Goal: Task Accomplishment & Management: Use online tool/utility

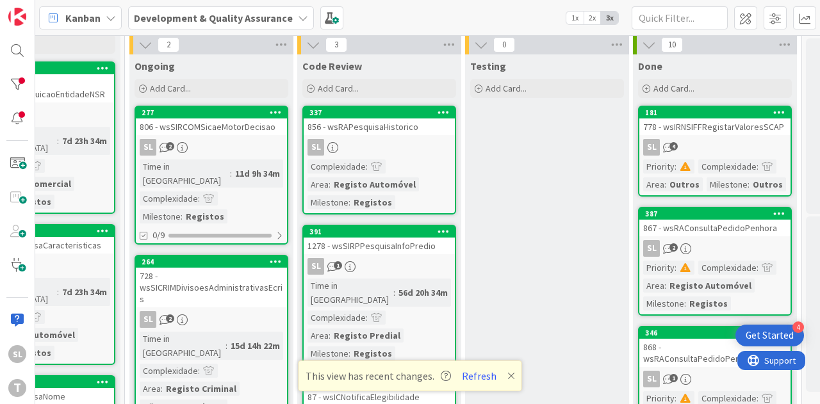
click at [231, 130] on div "806 - wsSIRCOMSicaeMotorDecisao" at bounding box center [211, 126] width 151 height 17
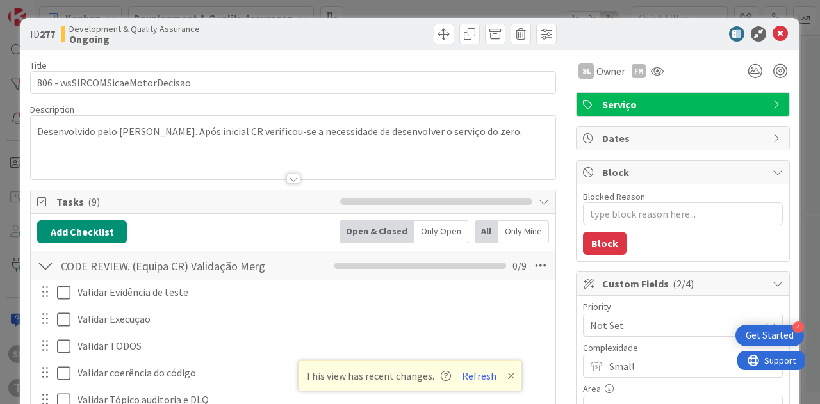
type textarea "x"
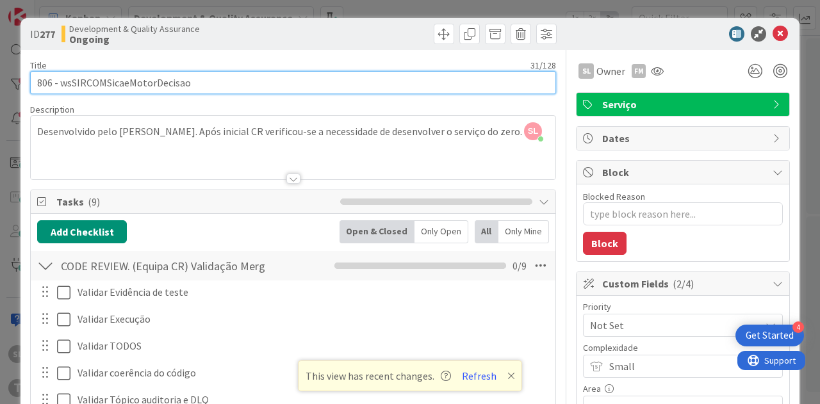
click at [147, 85] on input "806 - wsSIRCOMSicaeMotorDecisao" at bounding box center [293, 82] width 526 height 23
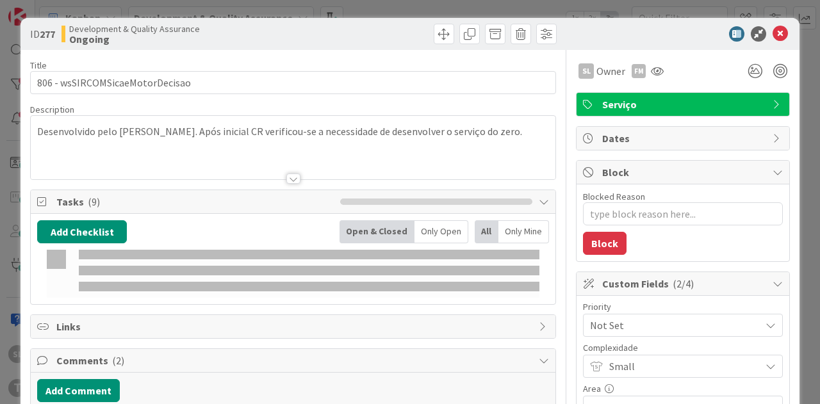
type textarea "x"
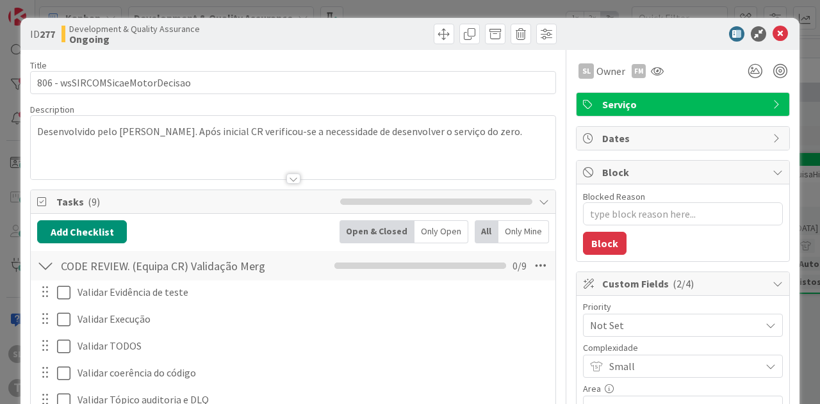
click at [408, 12] on div "ID 277 Development & Quality Assurance Ongoing Title 31 / 128 806 - wsSIRCOMSic…" at bounding box center [410, 202] width 820 height 404
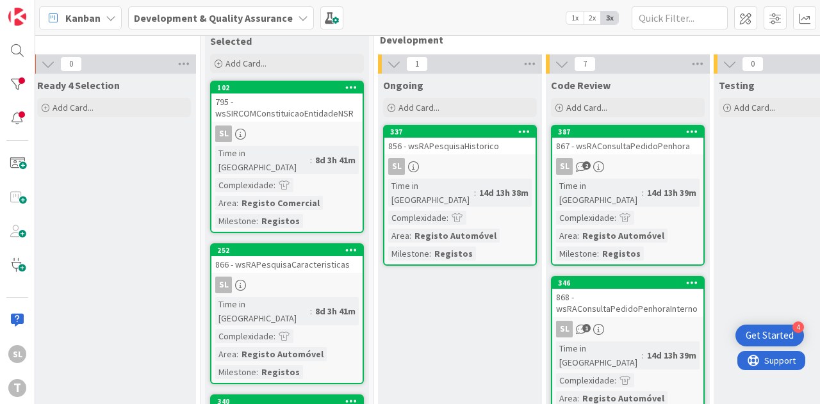
scroll to position [0, 348]
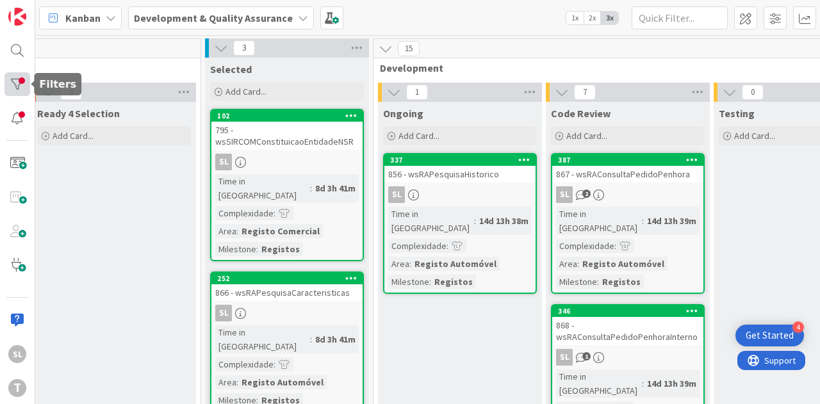
click at [24, 91] on div at bounding box center [17, 84] width 26 height 24
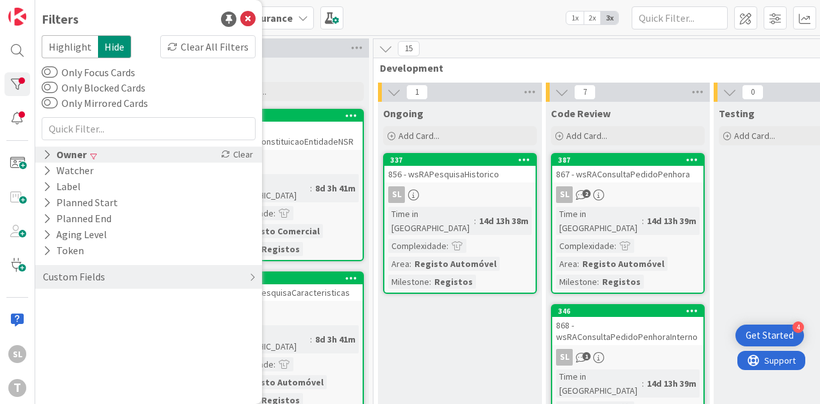
click at [69, 153] on div "Owner" at bounding box center [65, 155] width 46 height 16
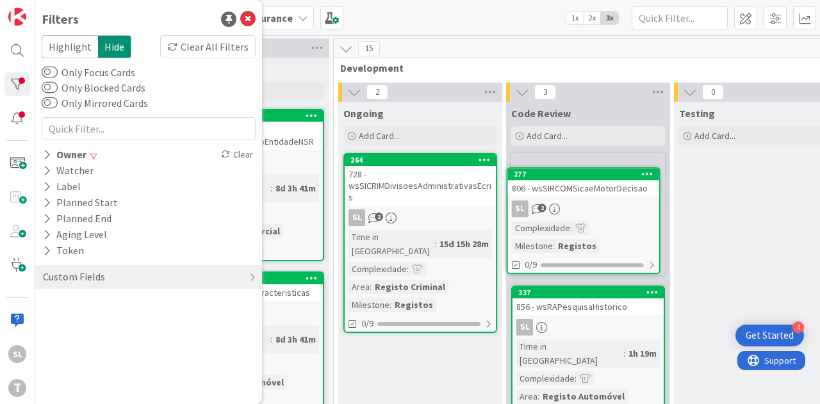
scroll to position [0, 391]
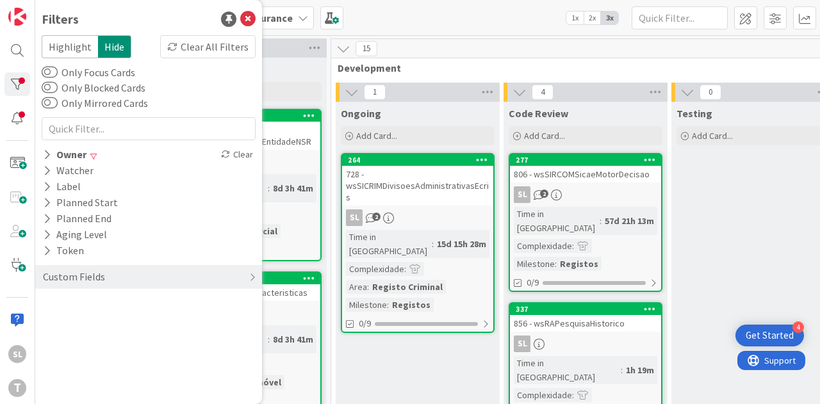
click at [440, 176] on div "728 - wsSICRIMDivisoesAdministrativasEcris" at bounding box center [417, 186] width 151 height 40
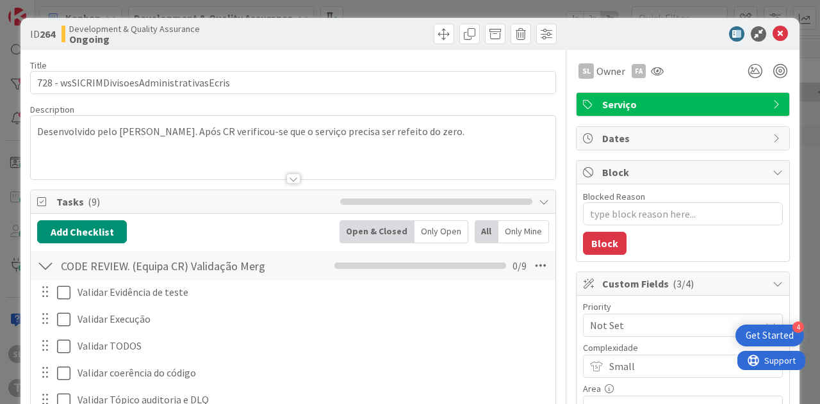
type textarea "x"
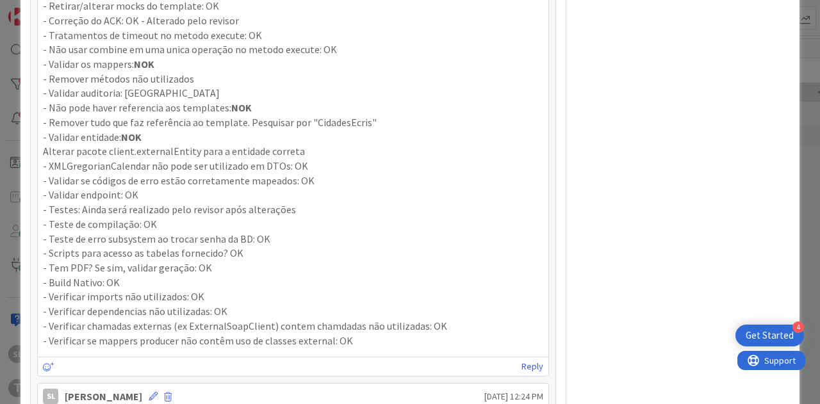
scroll to position [896, 0]
click at [115, 106] on p "- Não pode haver referencia aos templates: NOK" at bounding box center [293, 109] width 500 height 15
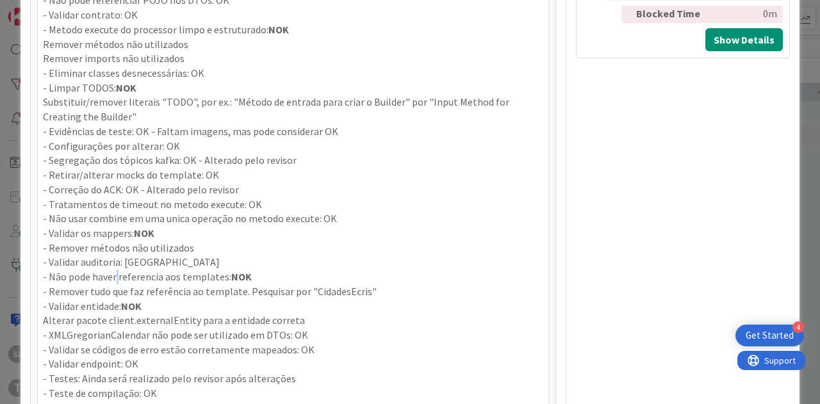
scroll to position [704, 0]
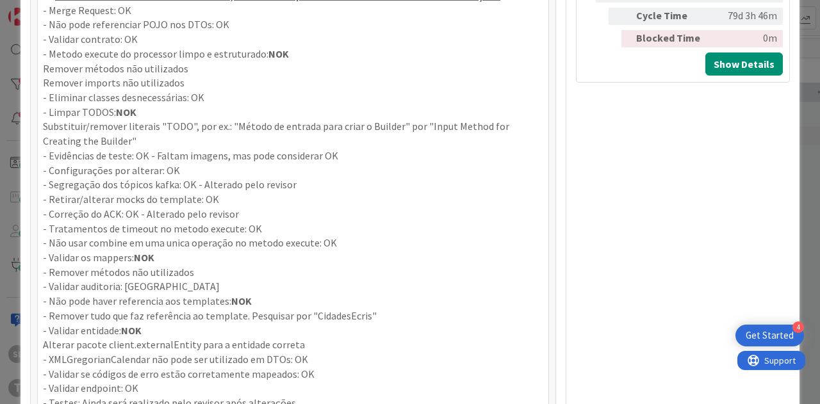
click at [139, 251] on strong "NOK" at bounding box center [144, 257] width 20 height 13
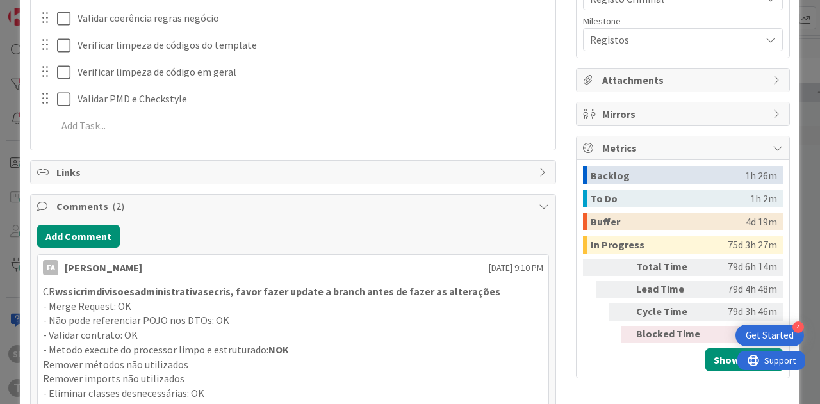
scroll to position [512, 0]
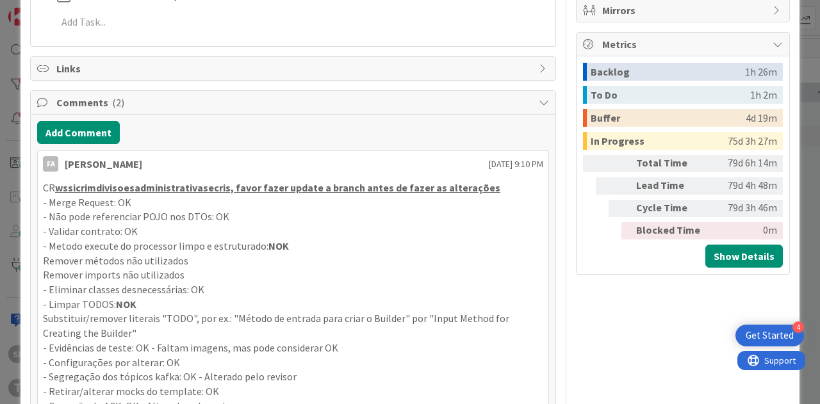
click at [168, 186] on u "wssicrimdivisoesadministrativasecris, favor fazer update a branch antes de faze…" at bounding box center [277, 187] width 445 height 13
copy p "wssicrimdivisoesadministrativasecris"
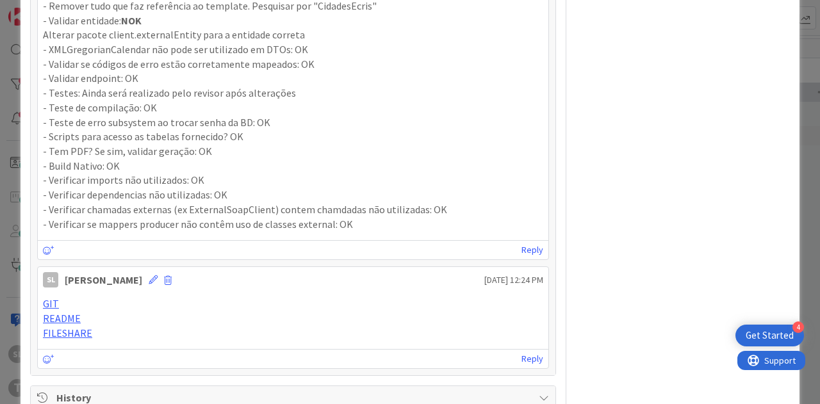
scroll to position [960, 0]
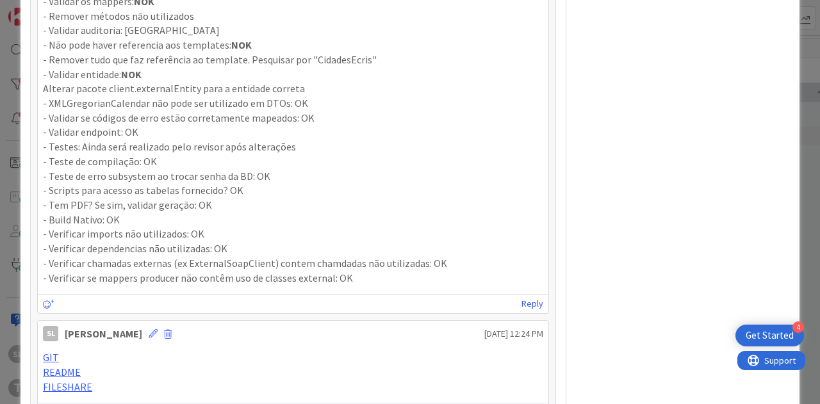
click at [352, 271] on p "- Verificar se mappers producer não contêm uso de classes external: OK" at bounding box center [293, 278] width 500 height 15
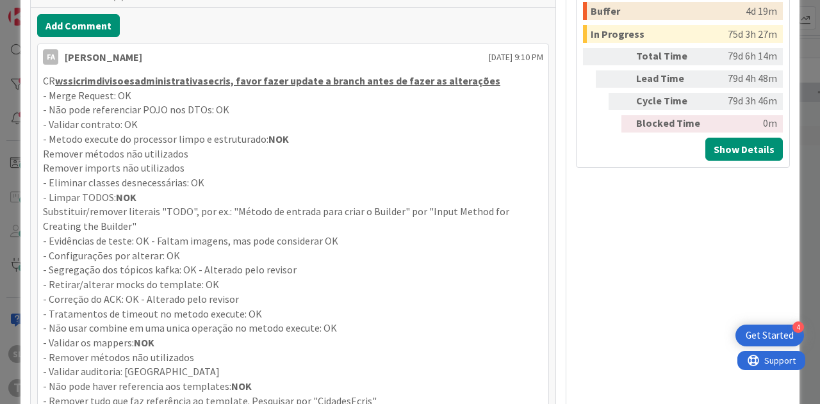
scroll to position [576, 0]
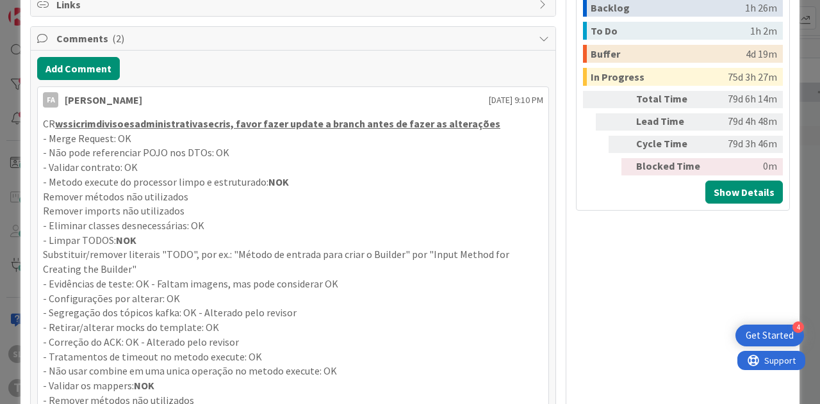
click at [125, 241] on strong "NOK" at bounding box center [126, 240] width 20 height 13
click at [262, 177] on p "- Metodo execute do processor limpo e estruturado: NOK" at bounding box center [293, 182] width 500 height 15
click at [268, 177] on strong "NOK" at bounding box center [278, 181] width 20 height 13
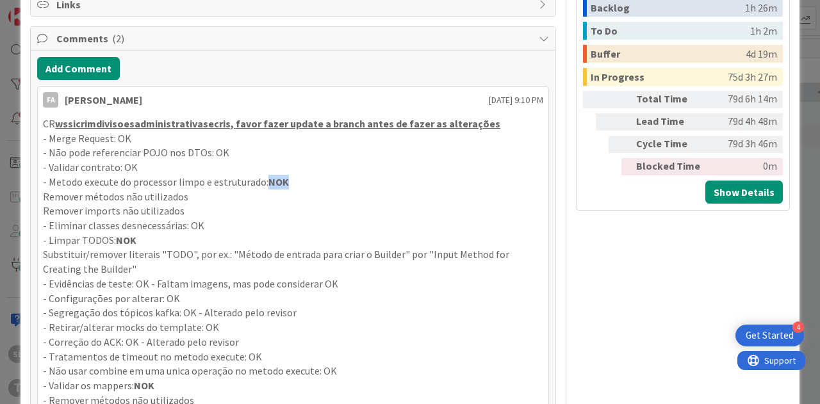
click at [268, 177] on strong "NOK" at bounding box center [278, 181] width 20 height 13
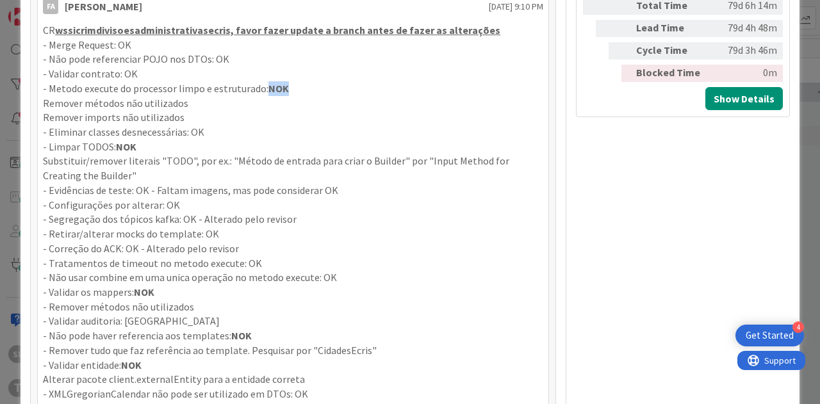
scroll to position [832, 0]
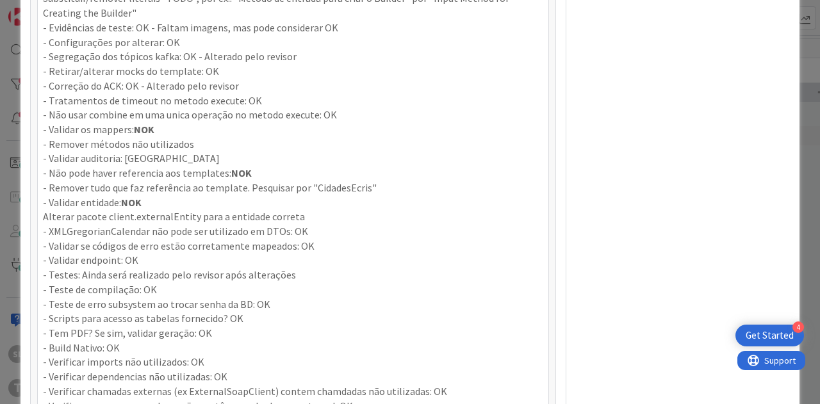
click at [233, 174] on strong "NOK" at bounding box center [241, 172] width 20 height 13
click at [143, 126] on strong "NOK" at bounding box center [144, 129] width 20 height 13
click at [134, 197] on strong "NOK" at bounding box center [131, 202] width 20 height 13
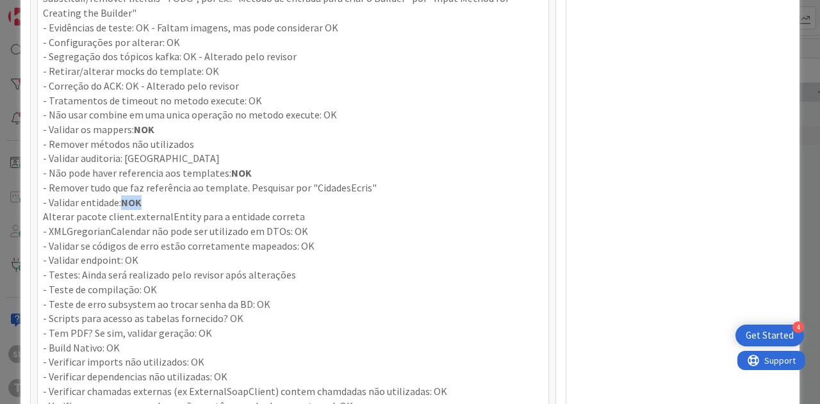
click at [134, 197] on strong "NOK" at bounding box center [131, 202] width 20 height 13
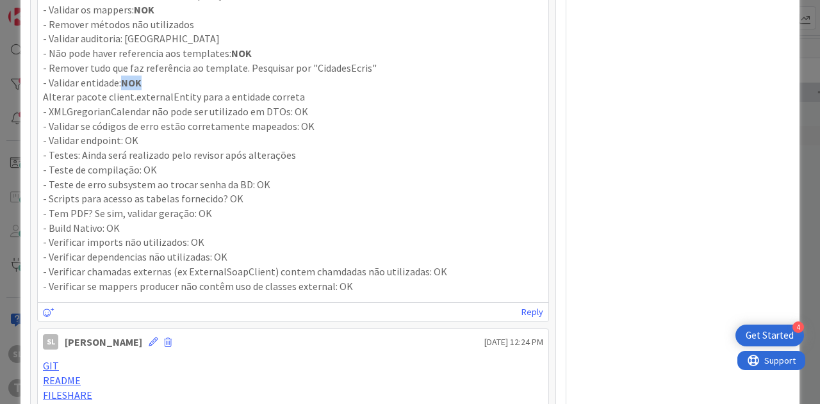
scroll to position [960, 0]
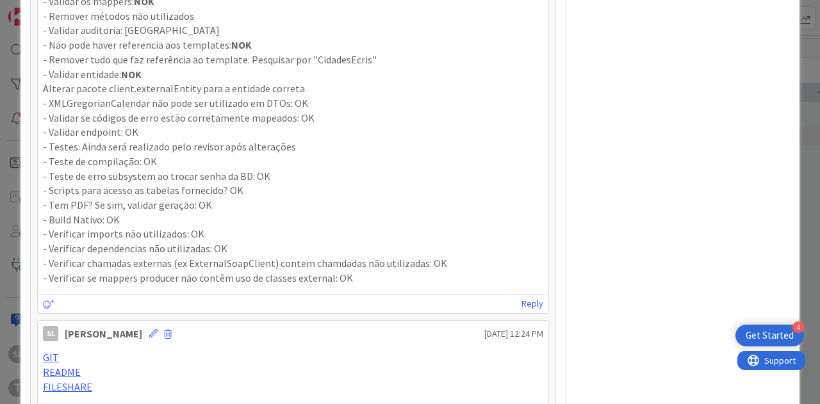
click at [335, 273] on p "- Verificar se mappers producer não contêm uso de classes external: OK" at bounding box center [293, 278] width 500 height 15
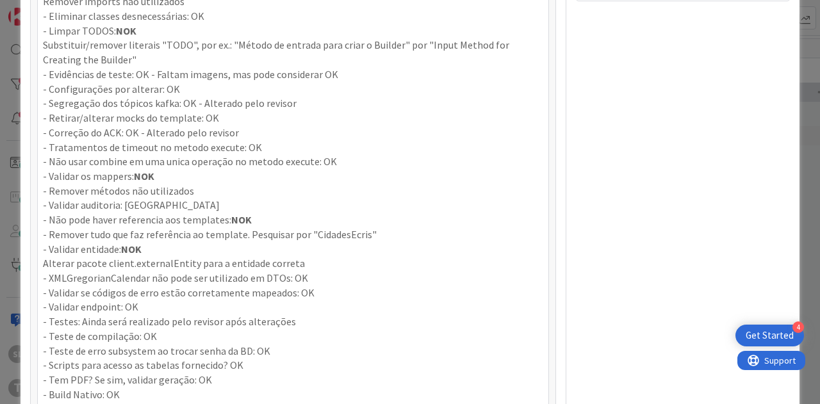
scroll to position [768, 0]
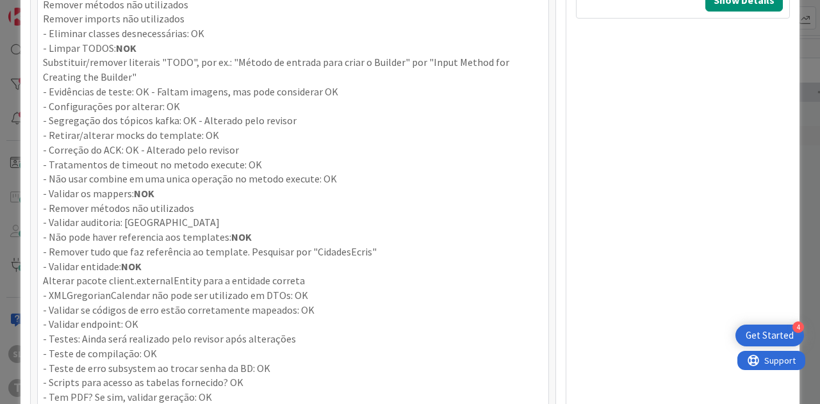
click at [232, 235] on strong "NOK" at bounding box center [241, 236] width 20 height 13
click at [151, 191] on strong "NOK" at bounding box center [144, 193] width 20 height 13
click at [142, 189] on strong "NOK" at bounding box center [144, 193] width 20 height 13
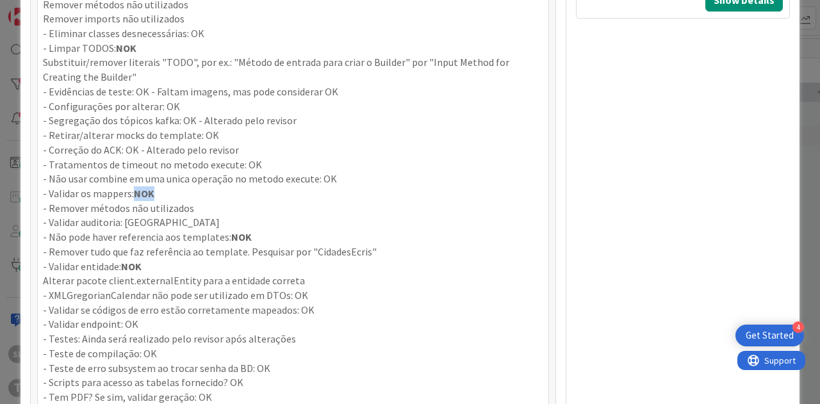
click at [142, 189] on strong "NOK" at bounding box center [144, 193] width 20 height 13
click at [151, 245] on p "- Remover tudo que faz referência ao template. Pesquisar por "CidadesEcris"" at bounding box center [293, 252] width 500 height 15
click at [134, 261] on strong "NOK" at bounding box center [131, 266] width 20 height 13
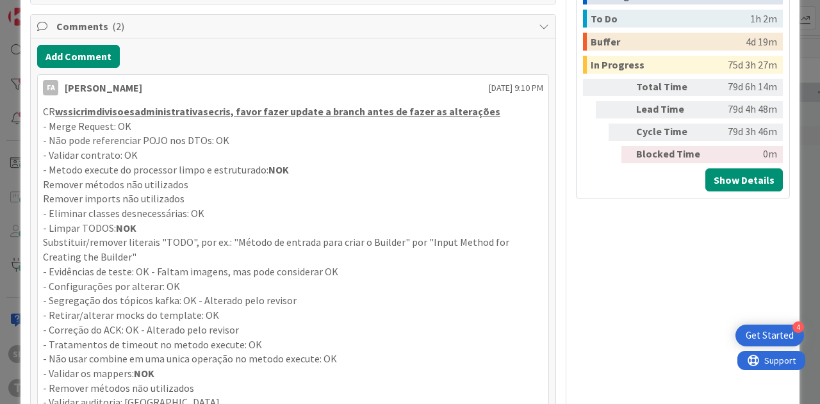
scroll to position [576, 0]
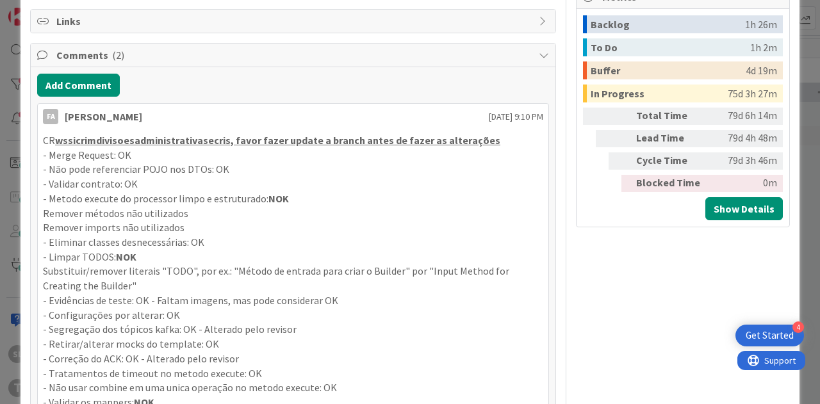
click at [0, 170] on div "ID 264 Development & Quality Assurance Ongoing Title 42 / 128 728 - wsSICRIMDiv…" at bounding box center [410, 202] width 820 height 404
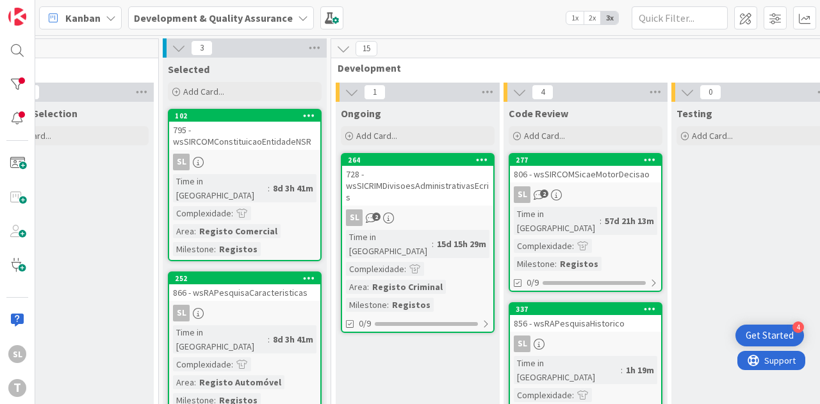
drag, startPoint x: 323, startPoint y: 392, endPoint x: 302, endPoint y: 390, distance: 20.6
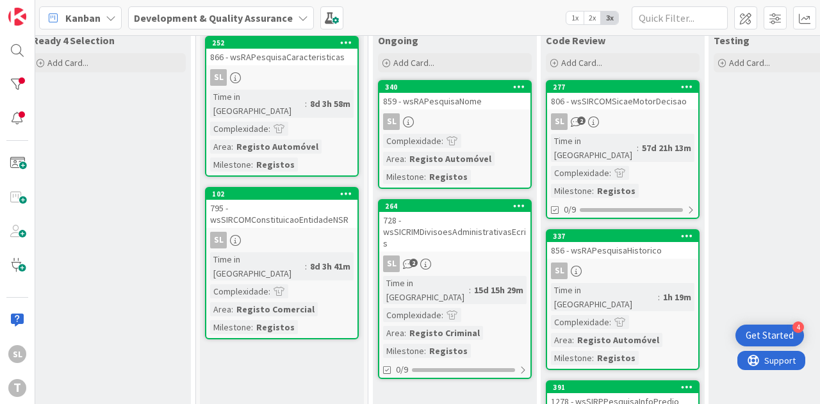
scroll to position [3, 353]
